Goal: Information Seeking & Learning: Check status

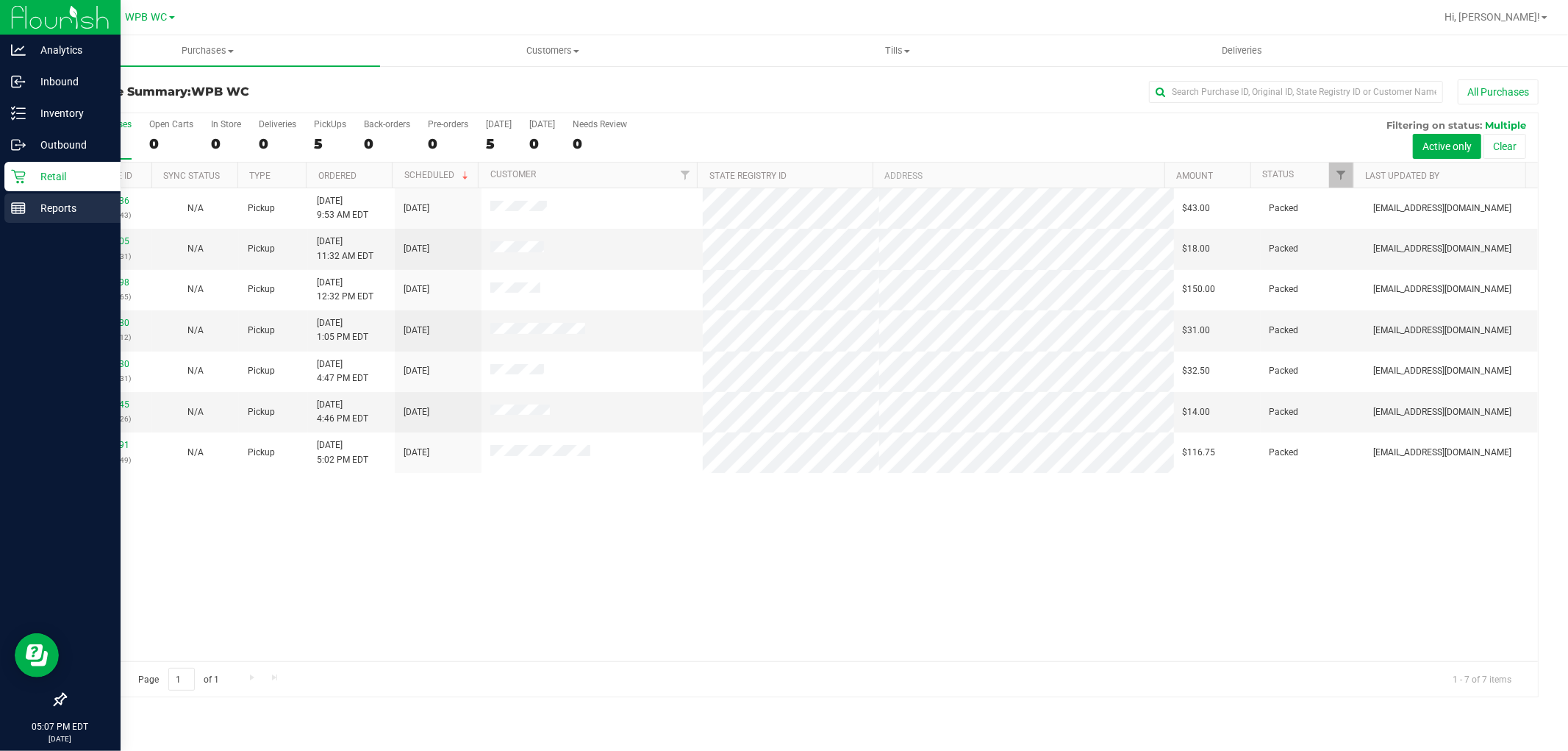
click at [75, 209] on p "Reports" at bounding box center [70, 209] width 88 height 18
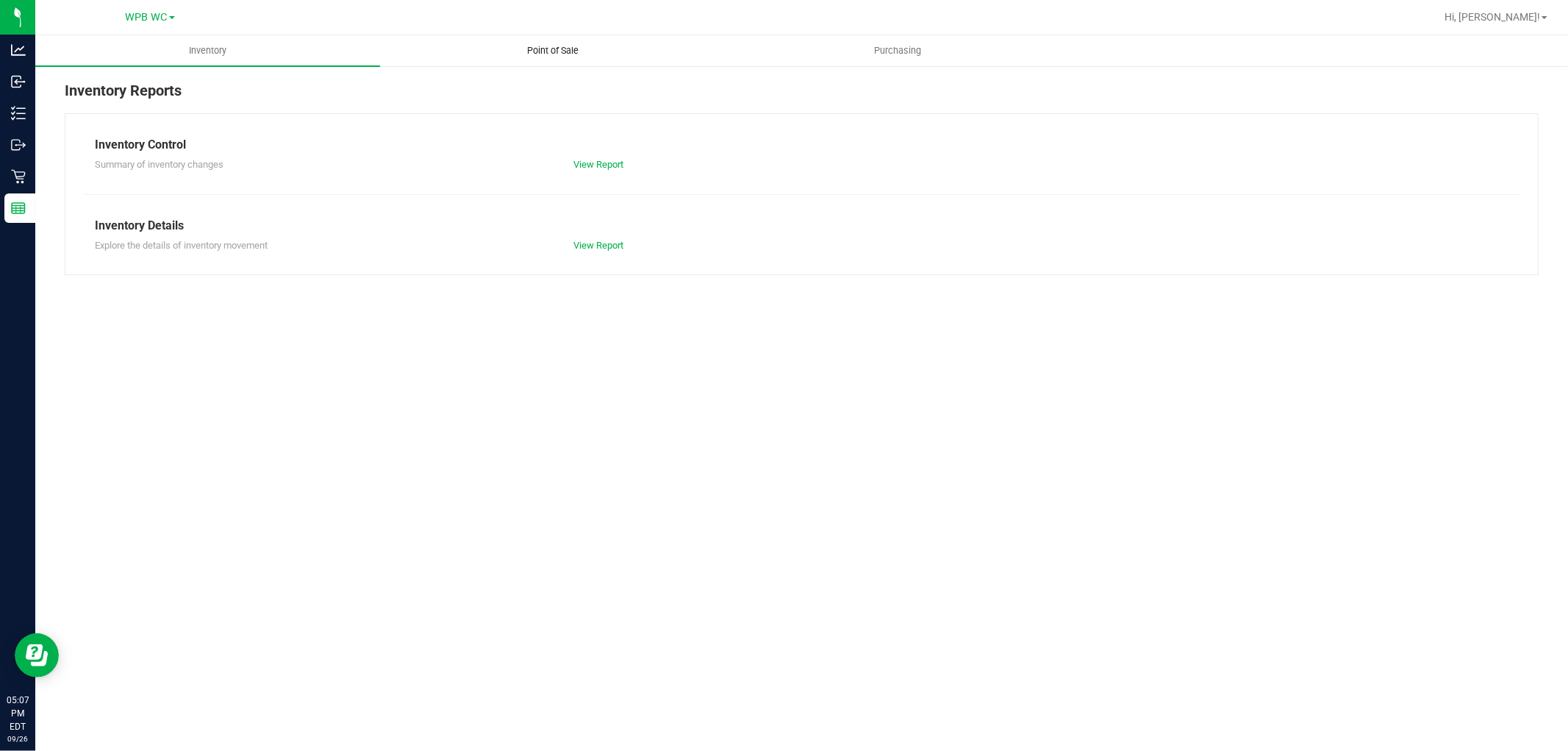
click at [562, 51] on span "Point of Sale" at bounding box center [553, 51] width 91 height 13
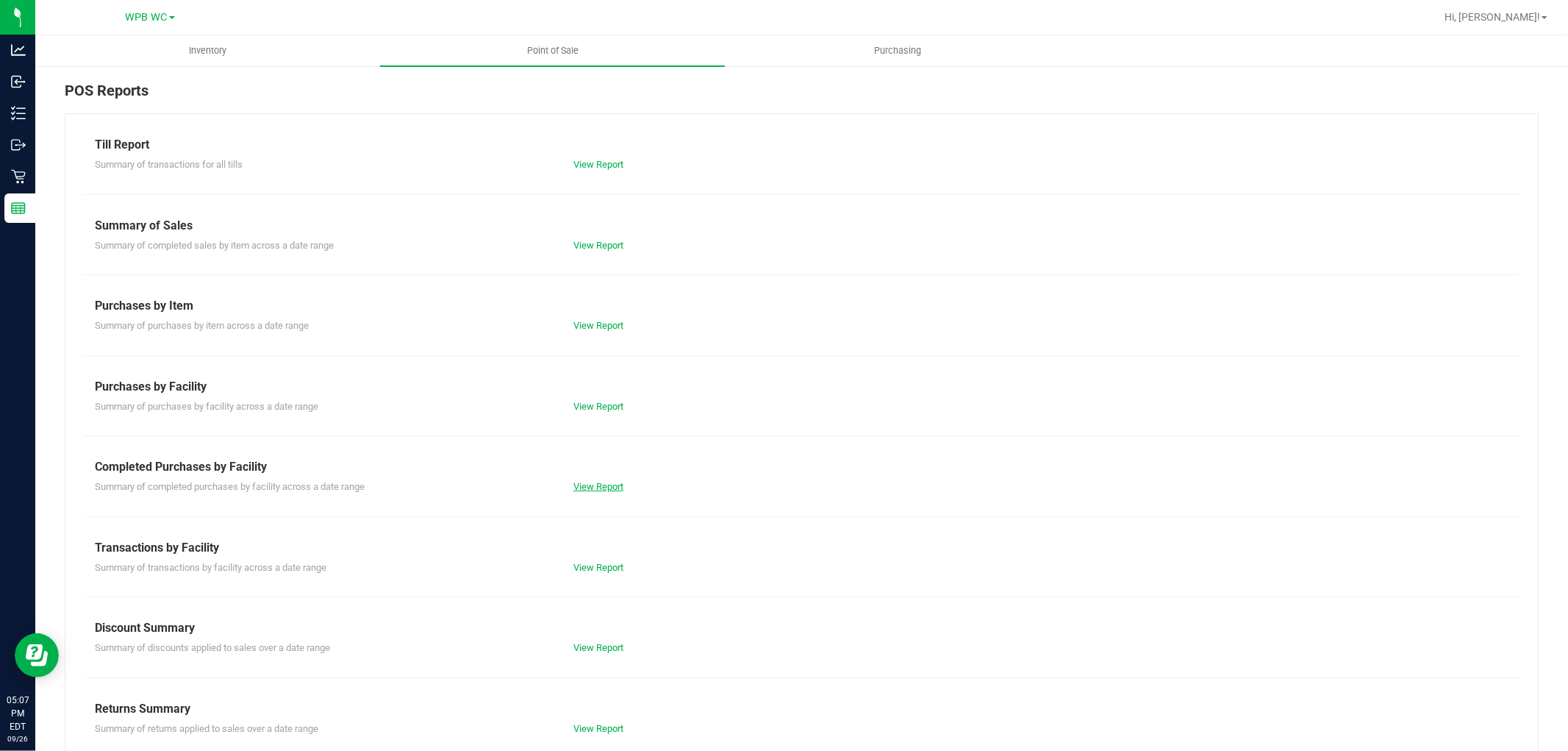
click at [600, 488] on link "View Report" at bounding box center [598, 487] width 50 height 11
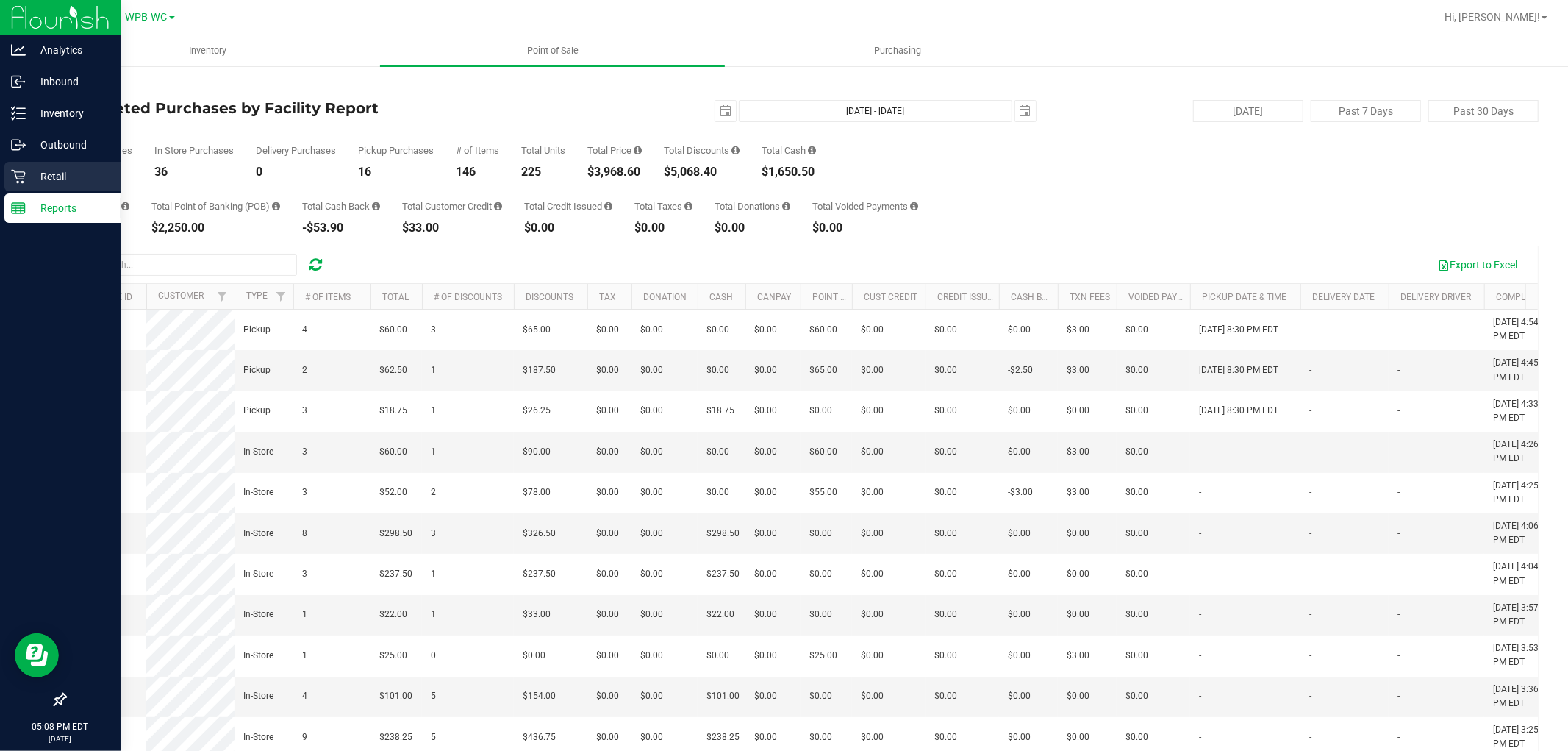
click at [24, 178] on icon at bounding box center [19, 177] width 15 height 15
